Goal: Task Accomplishment & Management: Complete application form

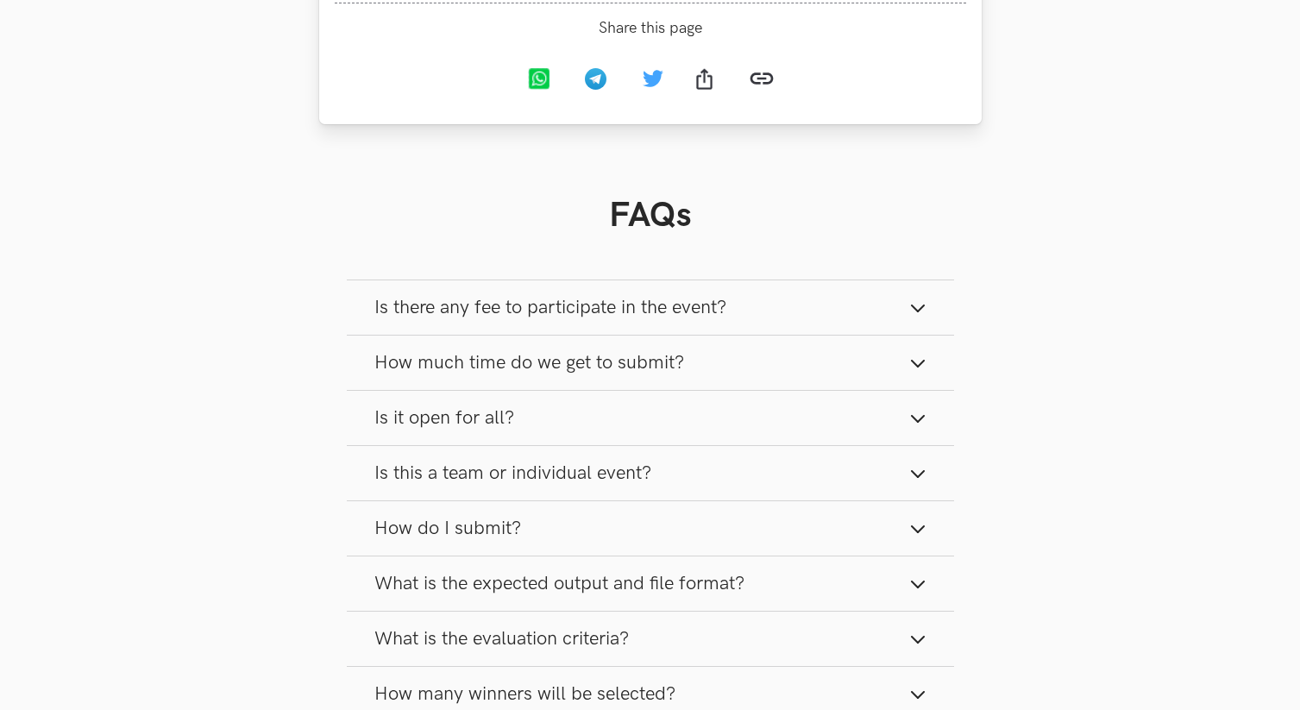
scroll to position [2056, 0]
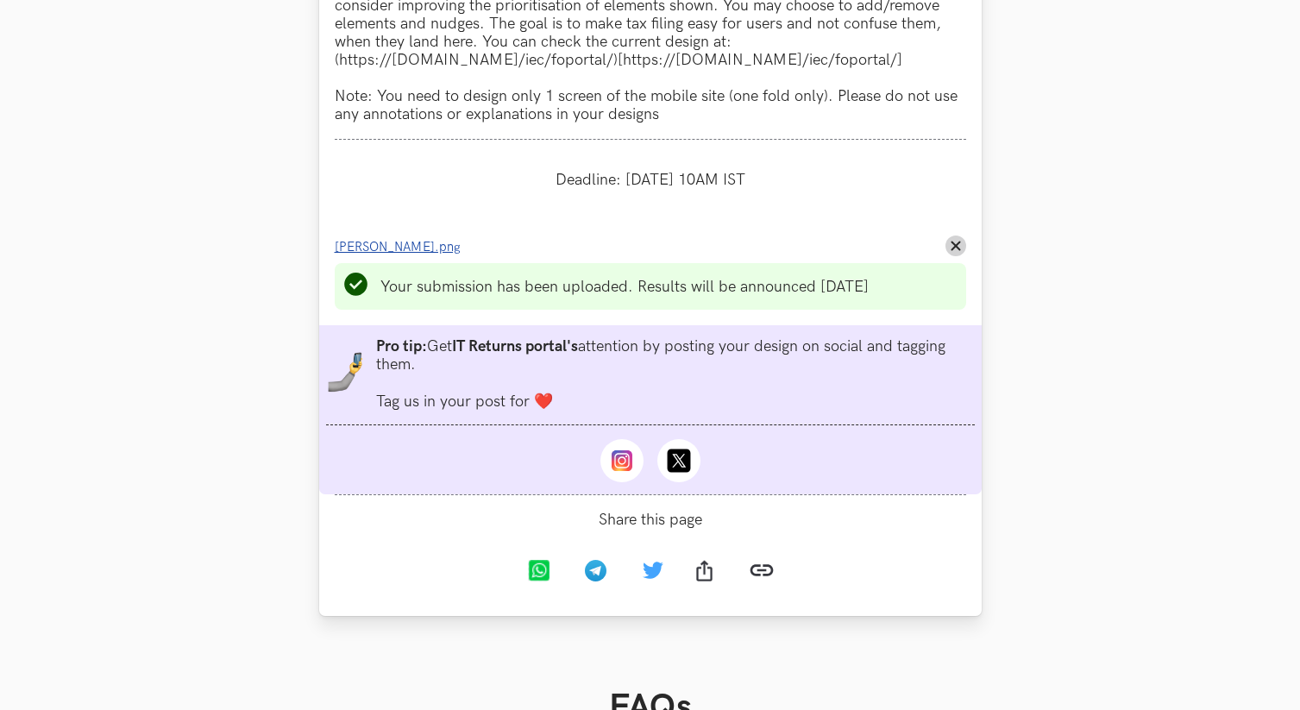
scroll to position [1789, 0]
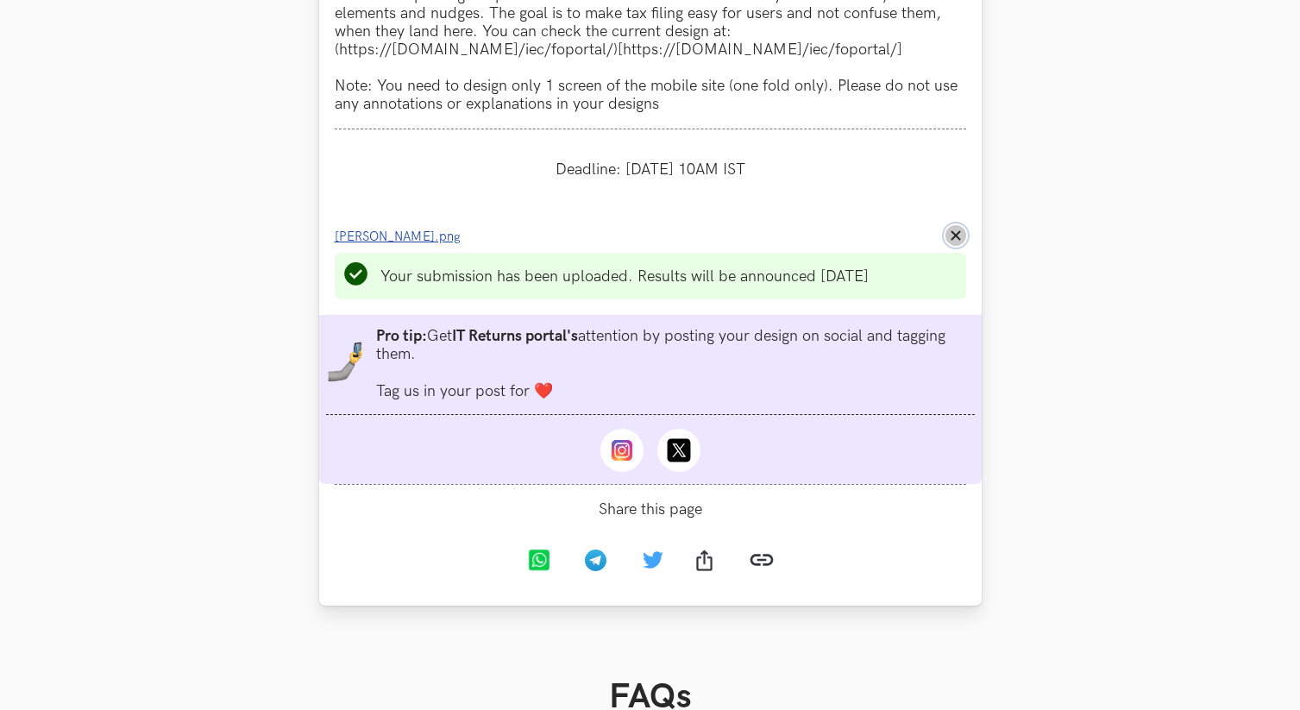
click at [951, 241] on icon "Remove File" at bounding box center [956, 235] width 10 height 10
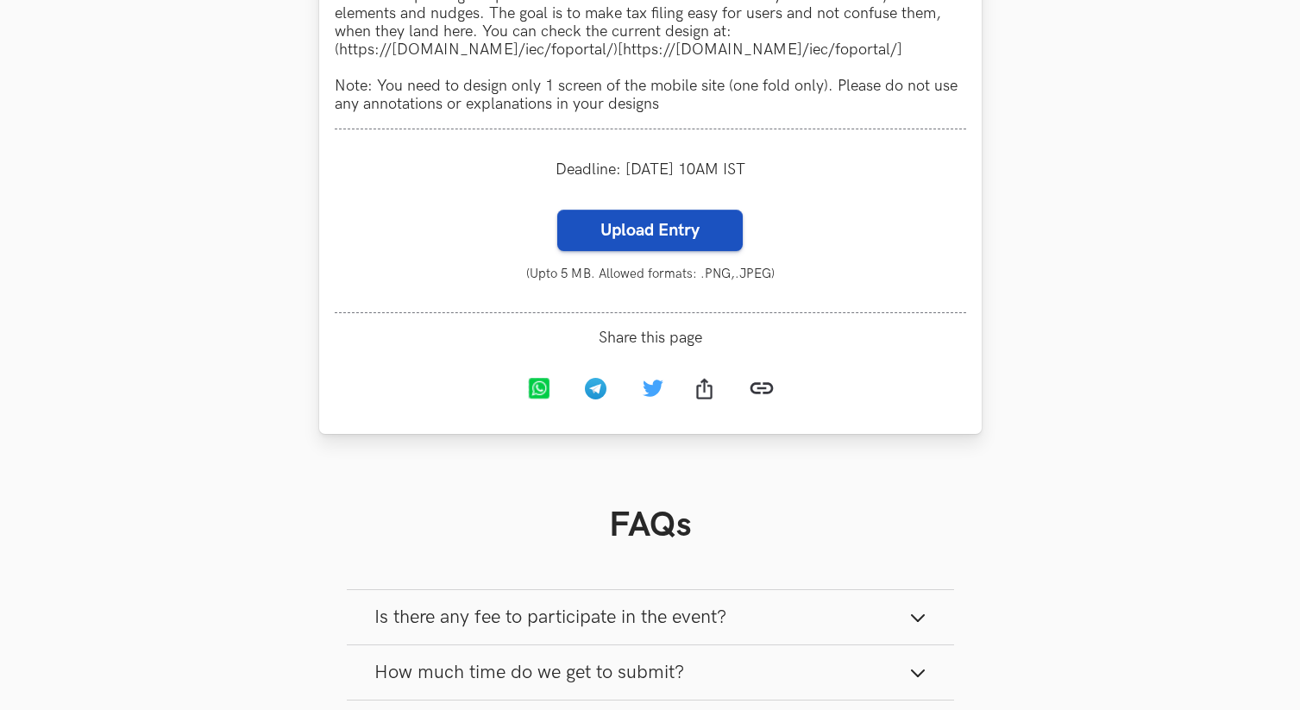
click at [693, 234] on label "Upload Entry" at bounding box center [650, 230] width 186 height 41
click at [557, 210] on input "Upload Entry" at bounding box center [557, 209] width 1 height 1
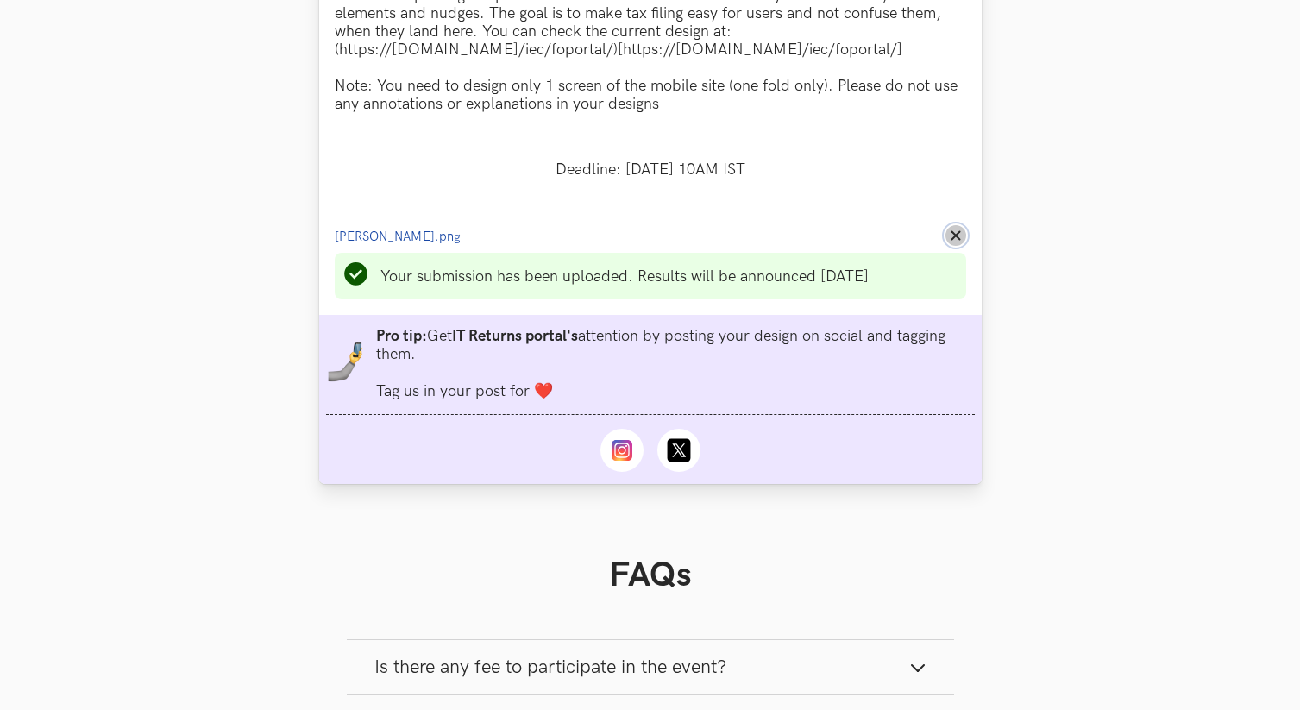
click at [960, 240] on line at bounding box center [956, 236] width 8 height 8
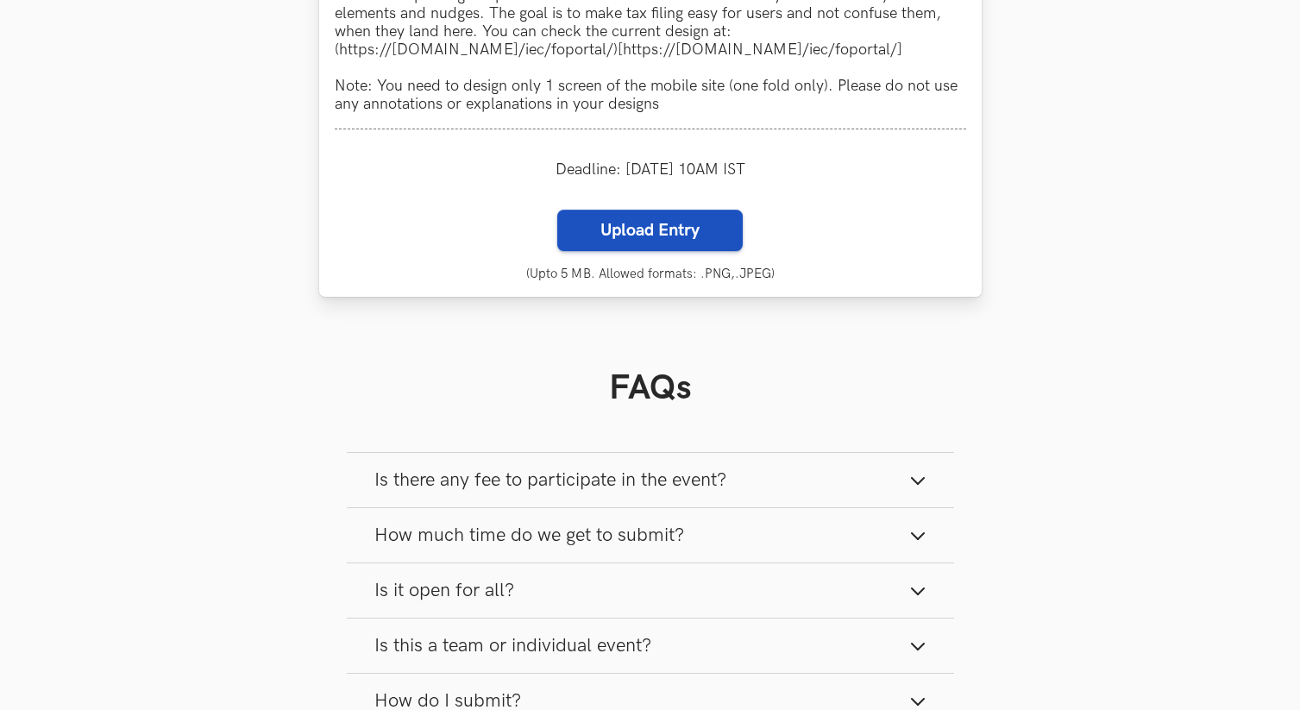
click at [660, 234] on label "Upload Entry" at bounding box center [650, 230] width 186 height 41
click at [557, 210] on input "Upload Entry" at bounding box center [557, 209] width 1 height 1
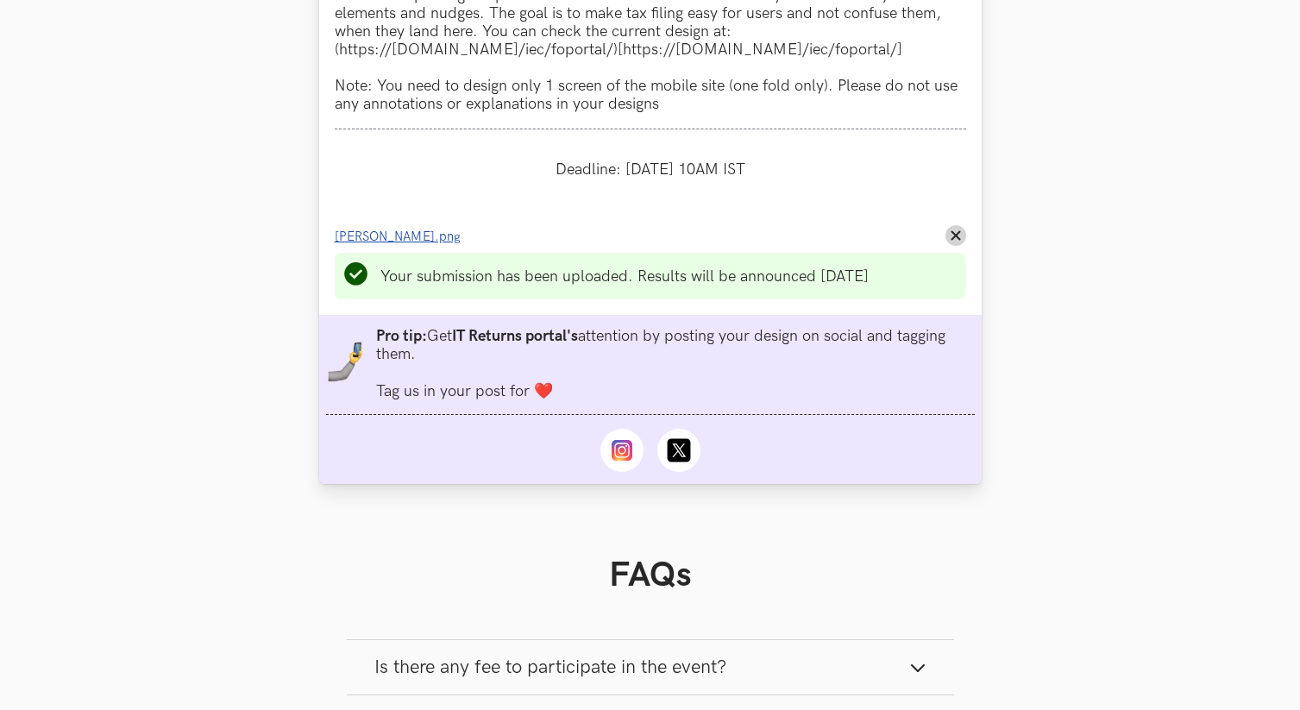
click at [369, 243] on span "Vrundar.png" at bounding box center [398, 237] width 126 height 15
click at [374, 239] on span "Vrundar.png" at bounding box center [398, 237] width 126 height 15
click at [956, 240] on line at bounding box center [956, 236] width 8 height 8
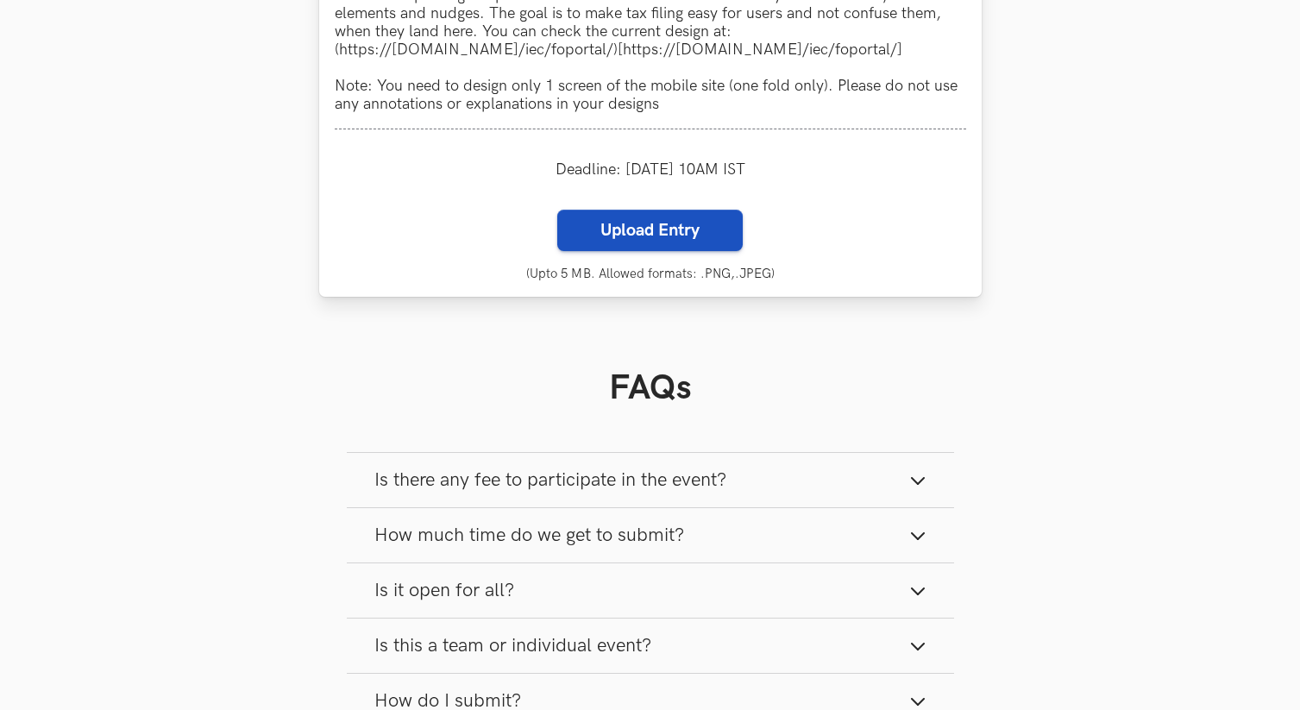
click at [629, 233] on label "Upload Entry" at bounding box center [650, 230] width 186 height 41
click at [557, 210] on input "Upload Entry" at bounding box center [557, 209] width 1 height 1
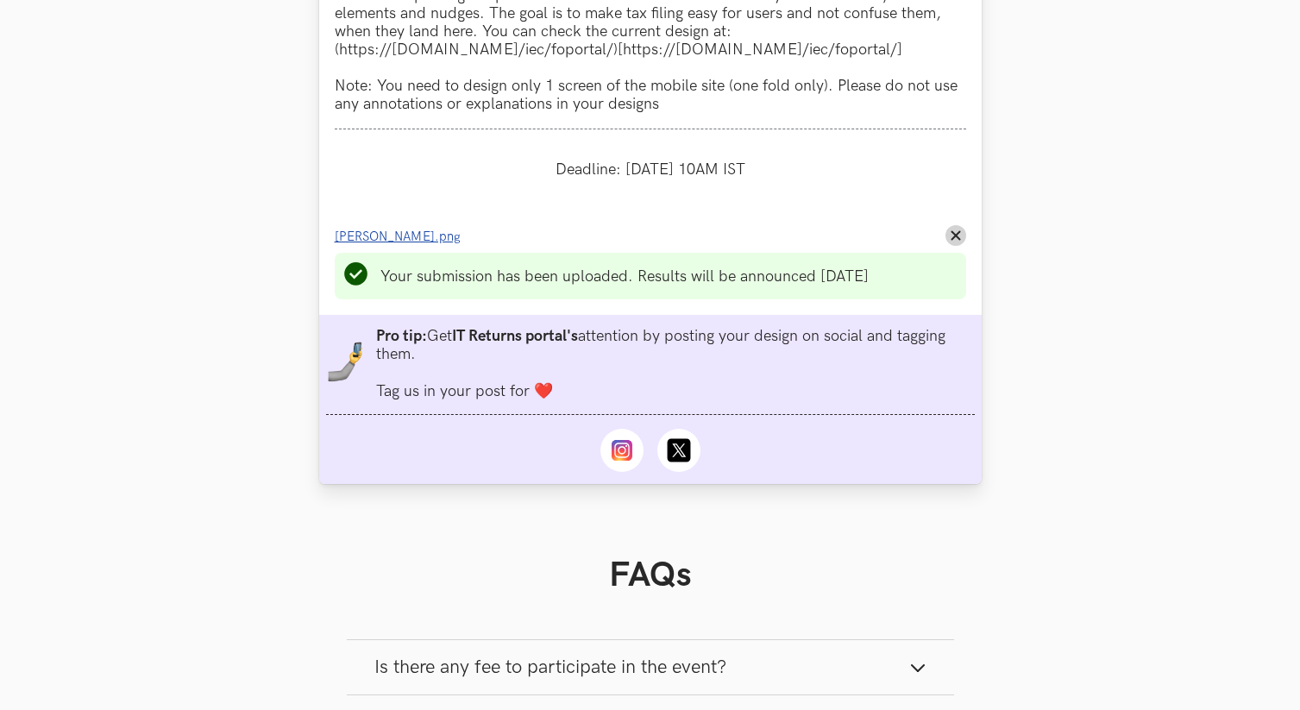
click at [407, 238] on span "Vrundar patil.png" at bounding box center [398, 237] width 126 height 15
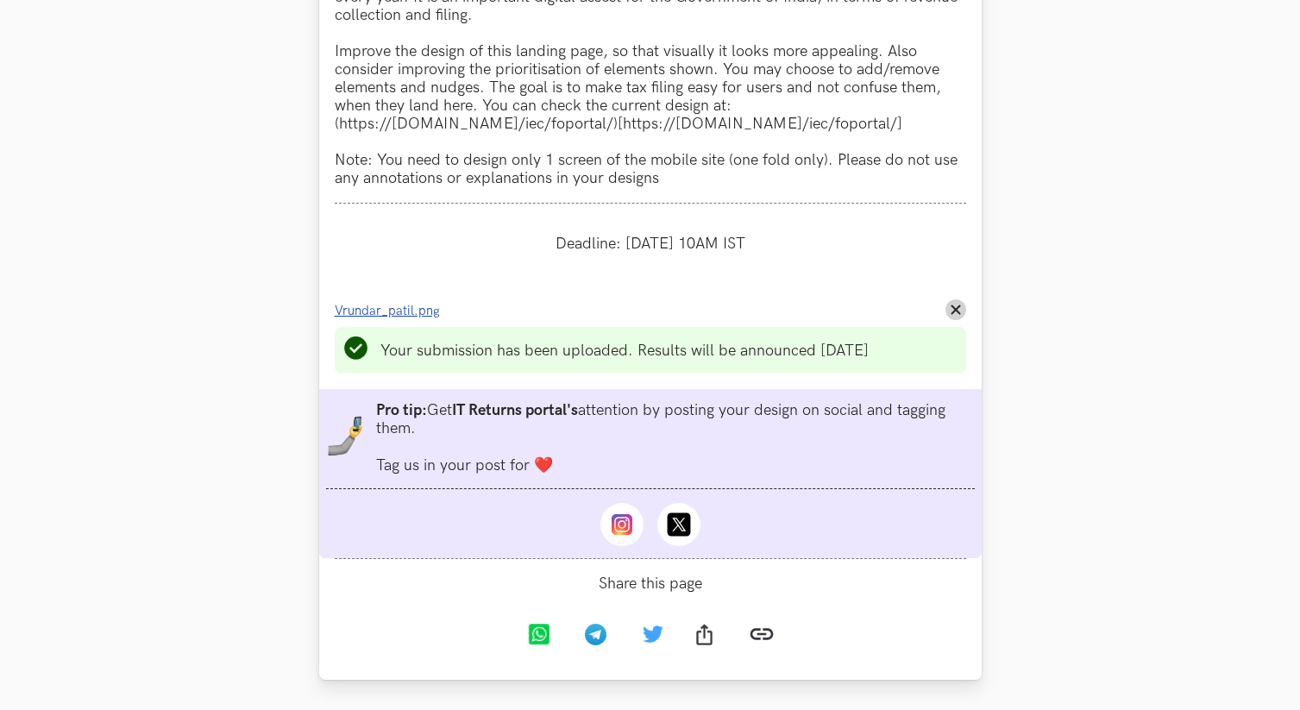
click at [406, 315] on span "Vrundar_patil.png" at bounding box center [387, 311] width 105 height 15
click at [948, 307] on button "Remove File" at bounding box center [956, 309] width 21 height 21
click at [957, 311] on icon "Remove File" at bounding box center [956, 310] width 10 height 10
click at [957, 314] on line at bounding box center [956, 310] width 8 height 8
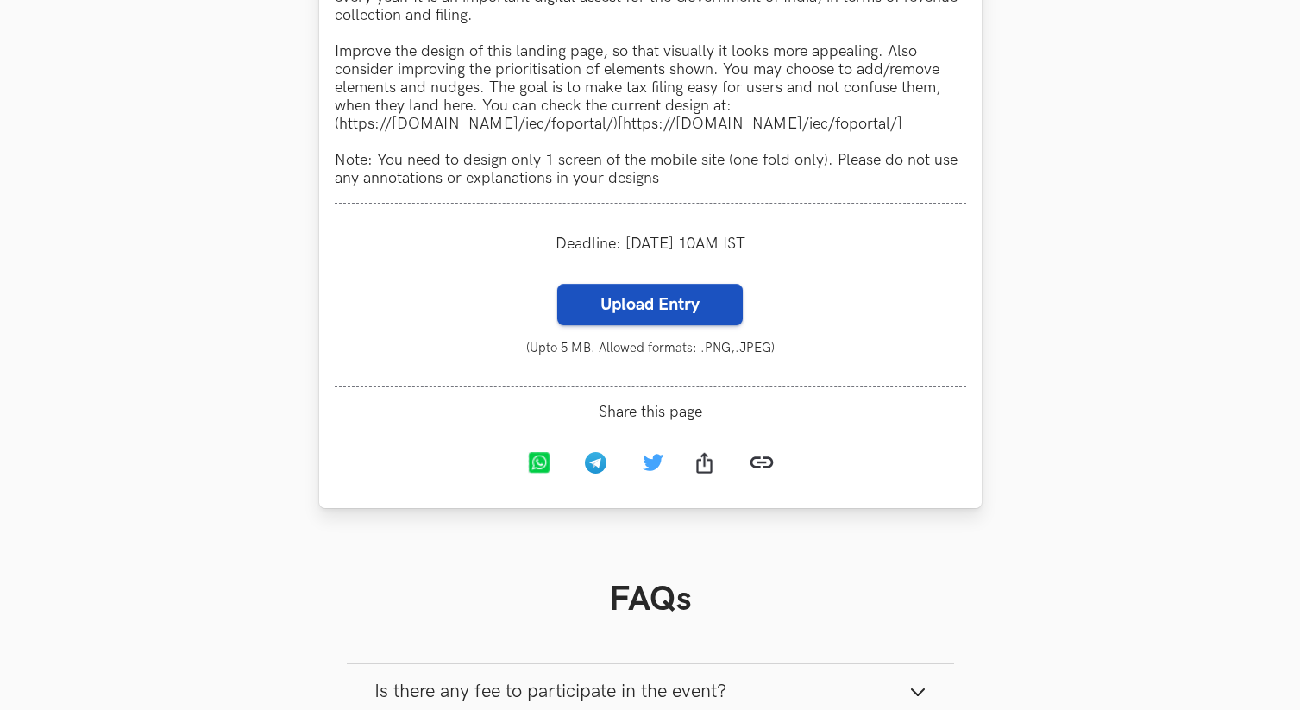
click at [610, 307] on label "Upload Entry" at bounding box center [650, 304] width 186 height 41
click at [557, 284] on input "Upload Entry" at bounding box center [557, 283] width 1 height 1
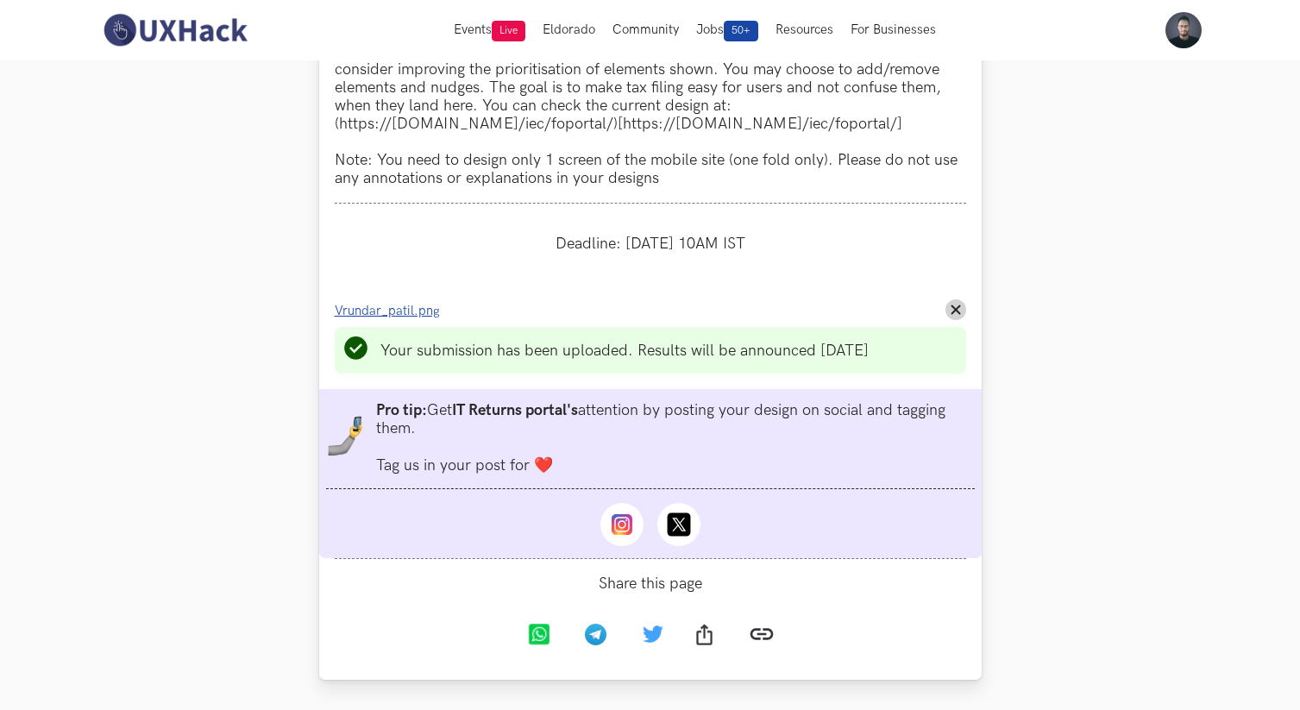
click at [394, 312] on span "Vrundar_patil.png" at bounding box center [387, 311] width 105 height 15
click at [954, 314] on line at bounding box center [956, 310] width 8 height 8
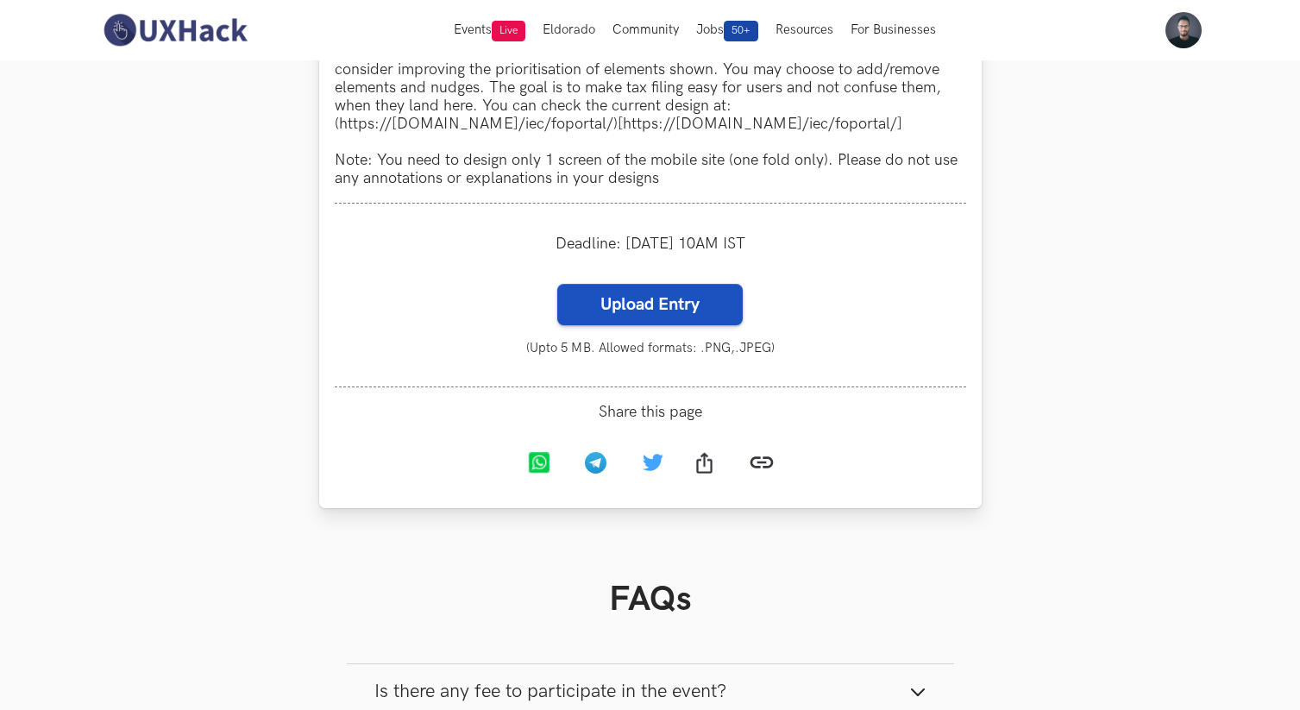
click at [678, 298] on label "Upload Entry" at bounding box center [650, 304] width 186 height 41
click at [557, 284] on input "Upload Entry" at bounding box center [557, 283] width 1 height 1
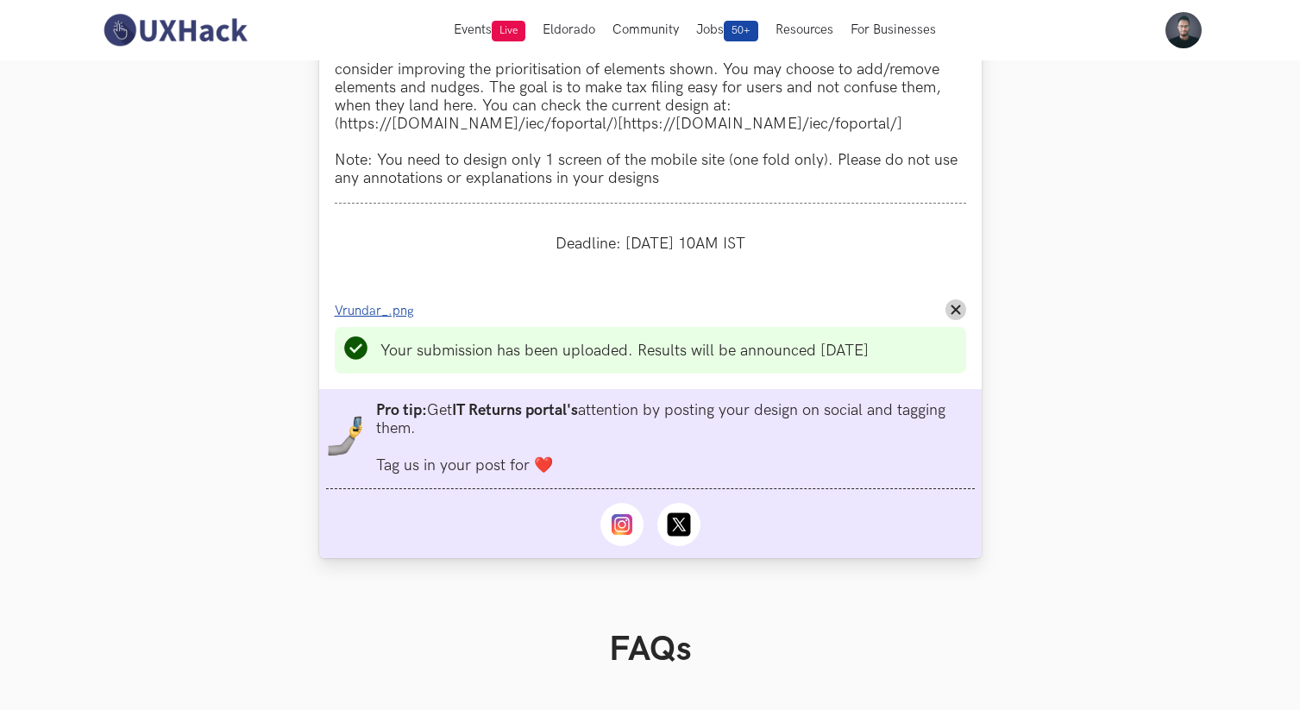
click at [399, 312] on span "Vrundar_.png" at bounding box center [374, 311] width 79 height 15
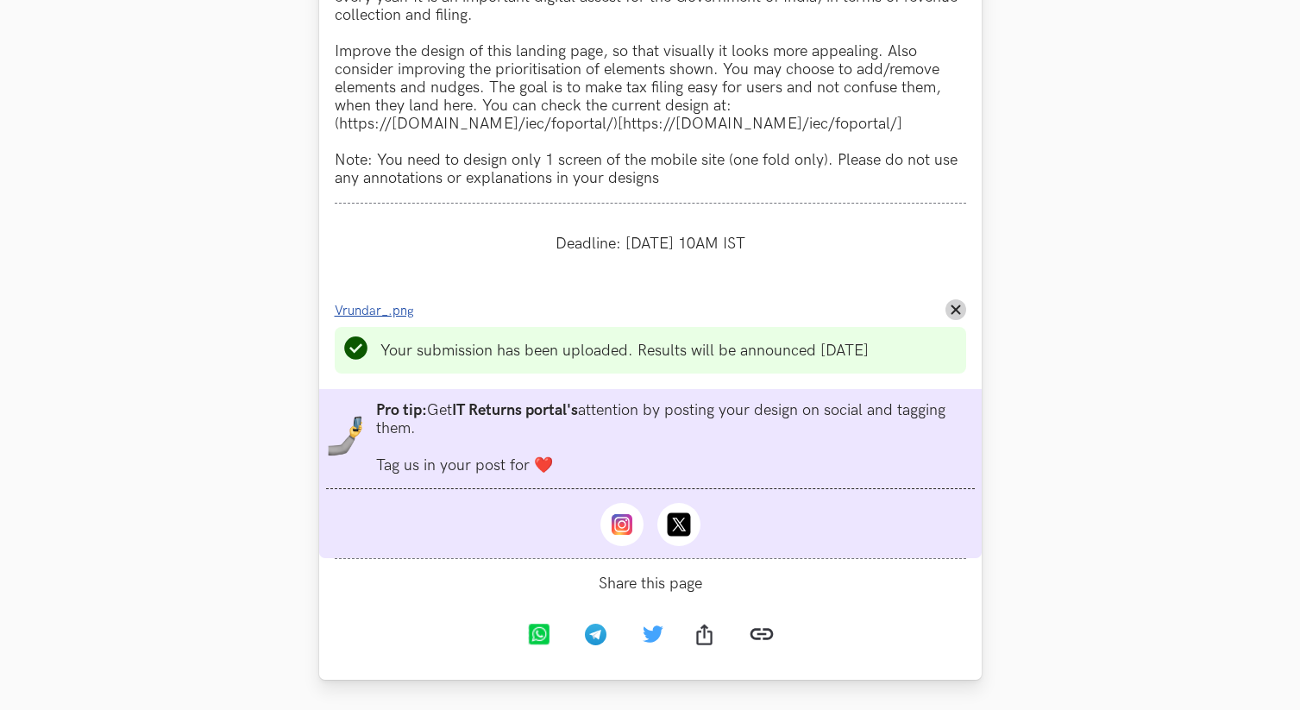
click at [378, 318] on span "Vrundar_.png" at bounding box center [374, 311] width 79 height 15
